Goal: Find specific page/section: Find specific page/section

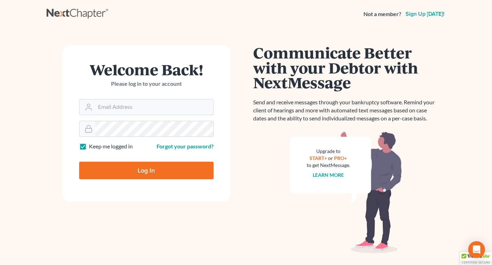
type input "[EMAIL_ADDRESS][DOMAIN_NAME]"
click at [146, 170] on input "Log In" at bounding box center [146, 171] width 135 height 18
type input "Thinking..."
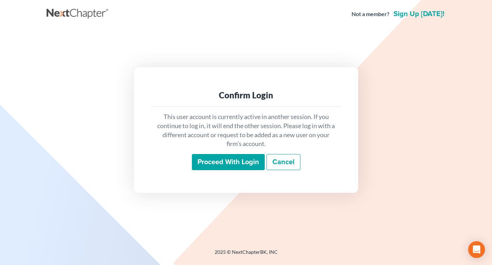
click at [235, 165] on input "Proceed with login" at bounding box center [228, 162] width 73 height 16
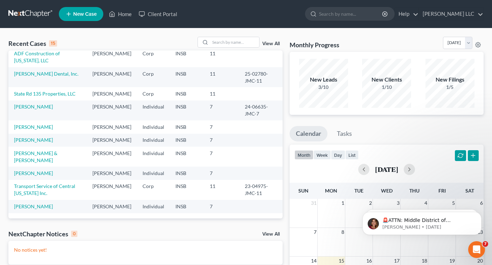
scroll to position [153, 0]
click at [125, 16] on link "Home" at bounding box center [120, 14] width 30 height 13
click at [126, 15] on link "Home" at bounding box center [120, 14] width 30 height 13
click at [323, 15] on input "search" at bounding box center [351, 13] width 64 height 13
type input "[PERSON_NAME]"
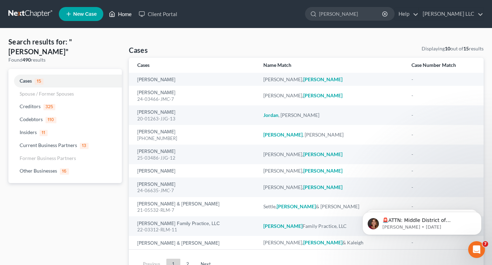
click at [124, 15] on link "Home" at bounding box center [120, 14] width 30 height 13
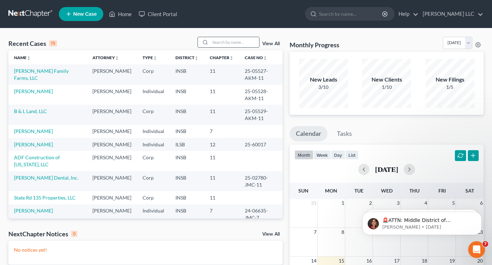
click at [223, 41] on input "search" at bounding box center [234, 42] width 49 height 10
type input "[PERSON_NAME]"
